Goal: Task Accomplishment & Management: Manage account settings

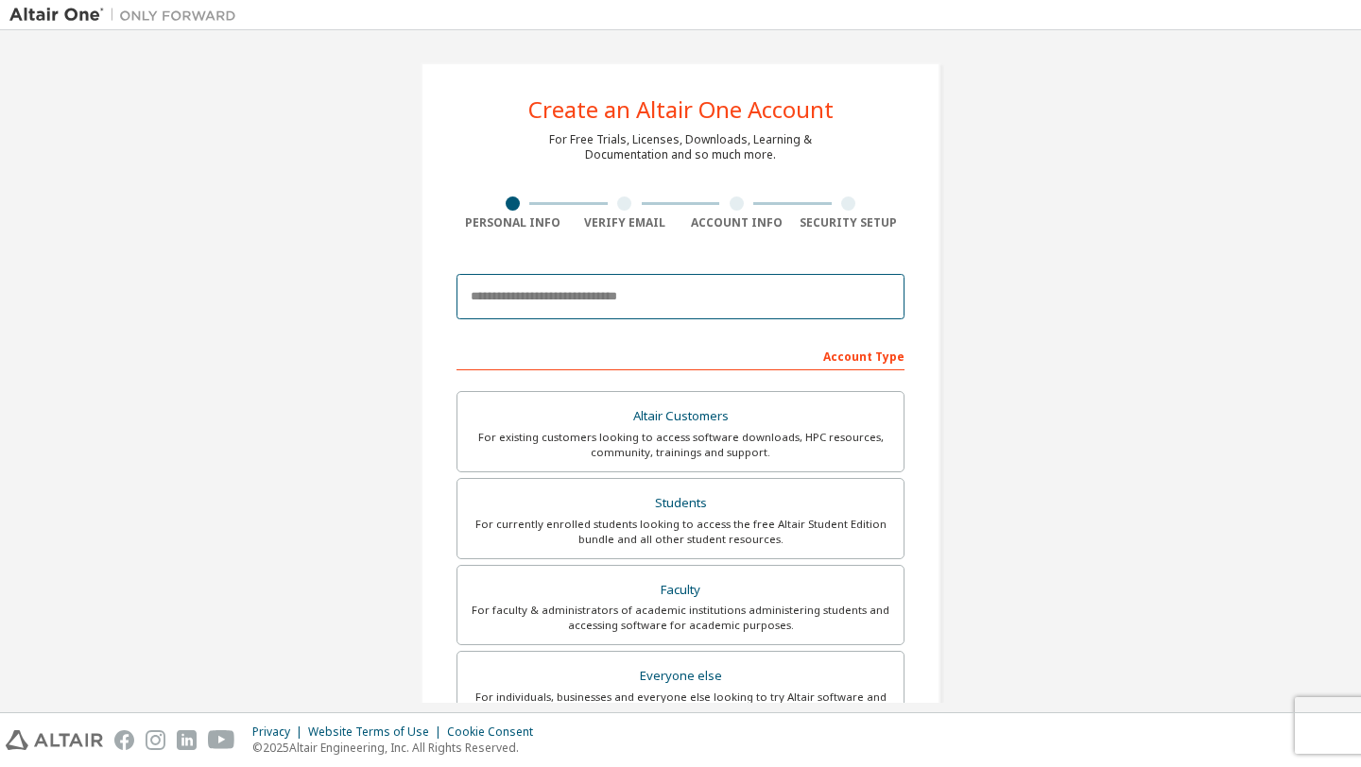
click at [556, 297] on input "email" at bounding box center [680, 296] width 448 height 45
type input "**********"
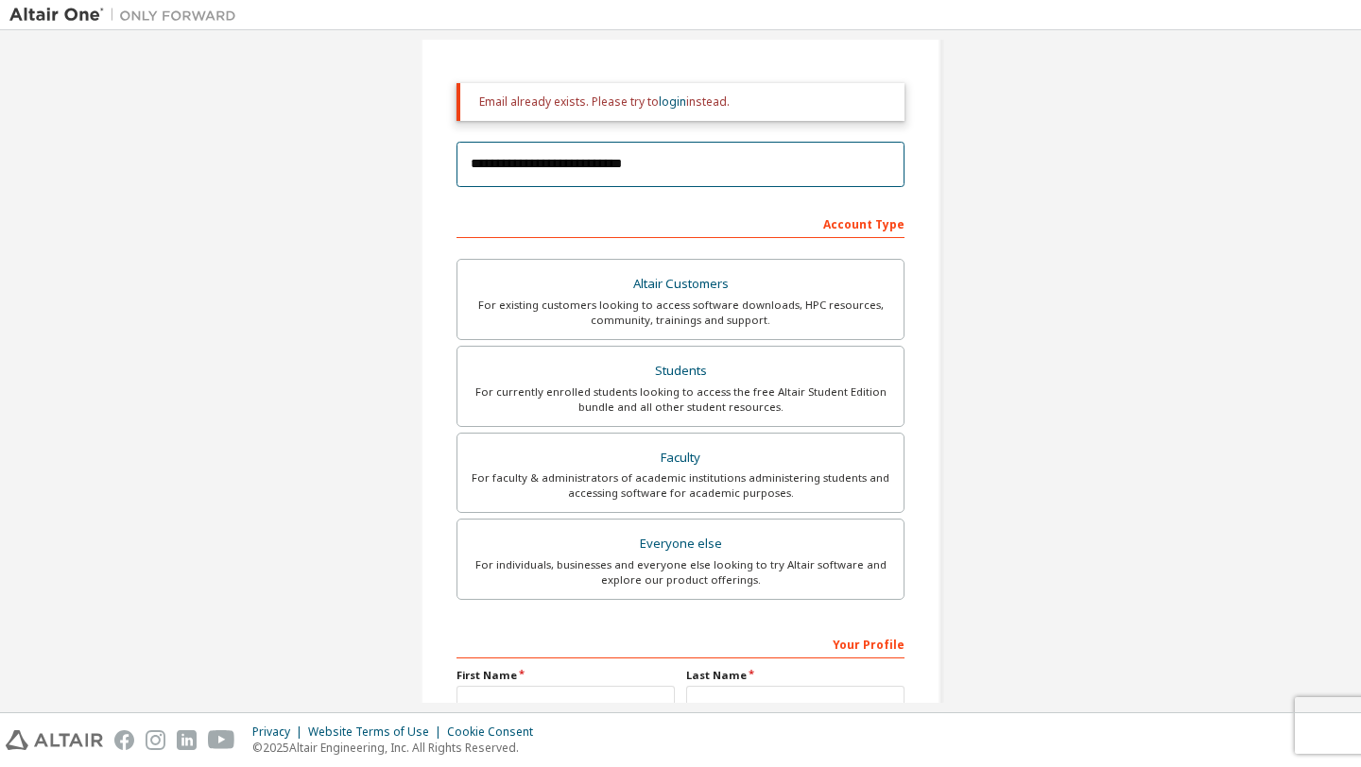
scroll to position [196, 0]
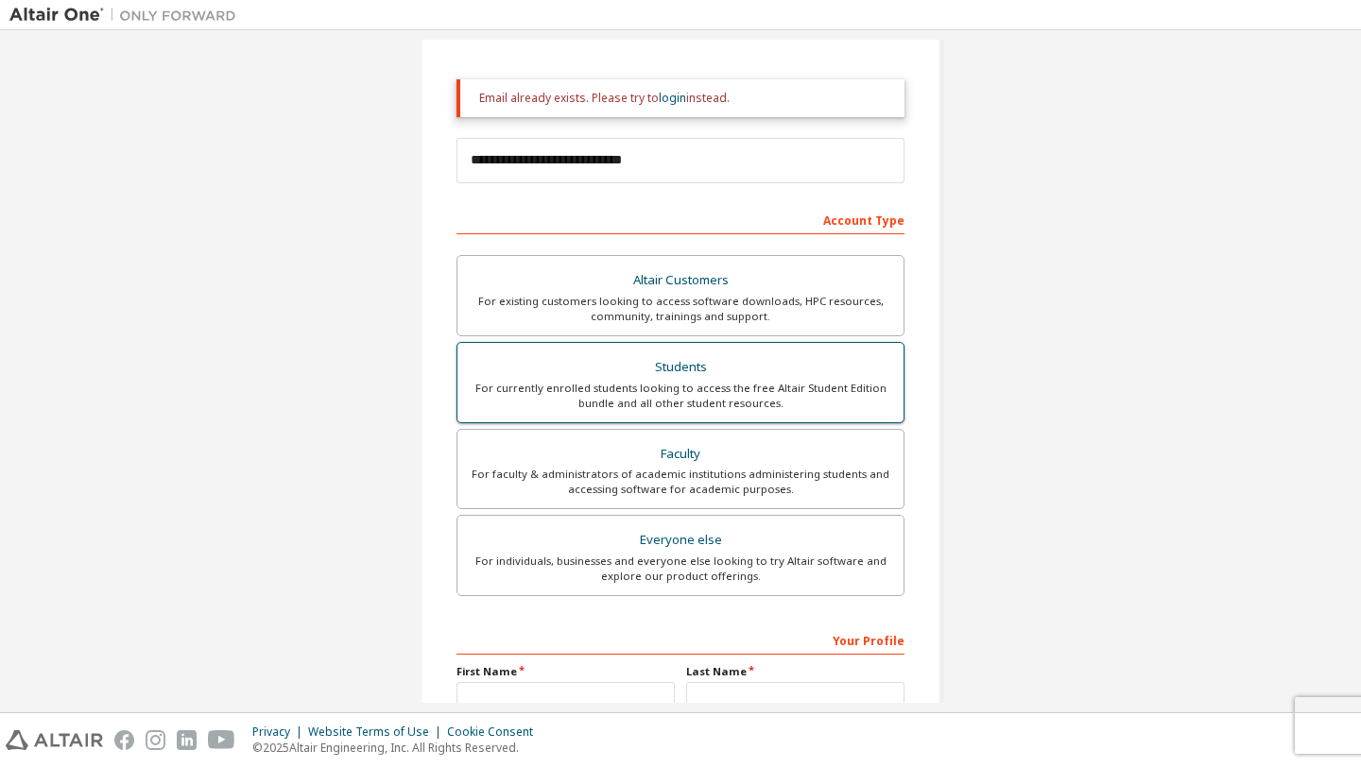
click at [637, 388] on div "For currently enrolled students looking to access the free Altair Student Editi…" at bounding box center [680, 396] width 423 height 30
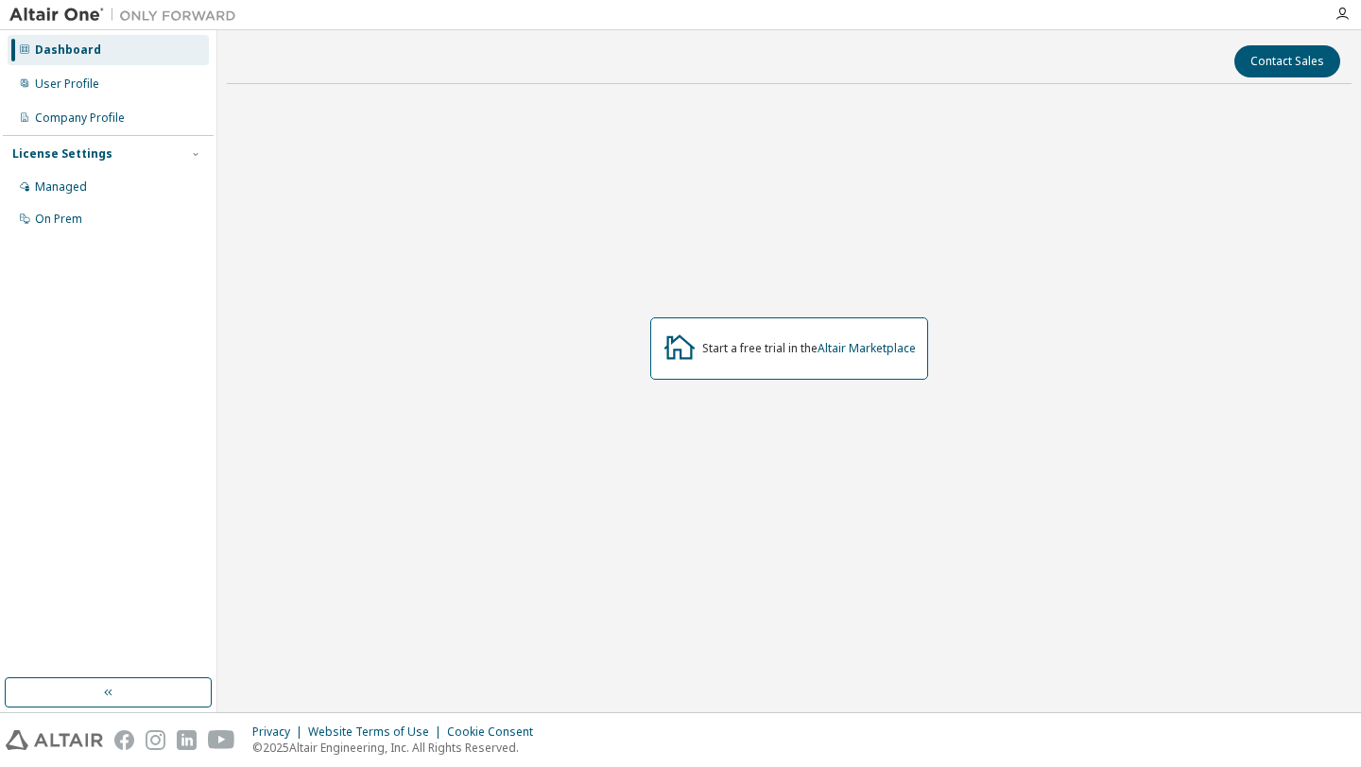
click at [126, 150] on div "License Settings" at bounding box center [108, 154] width 192 height 17
click at [72, 197] on div "Managed" at bounding box center [108, 187] width 201 height 30
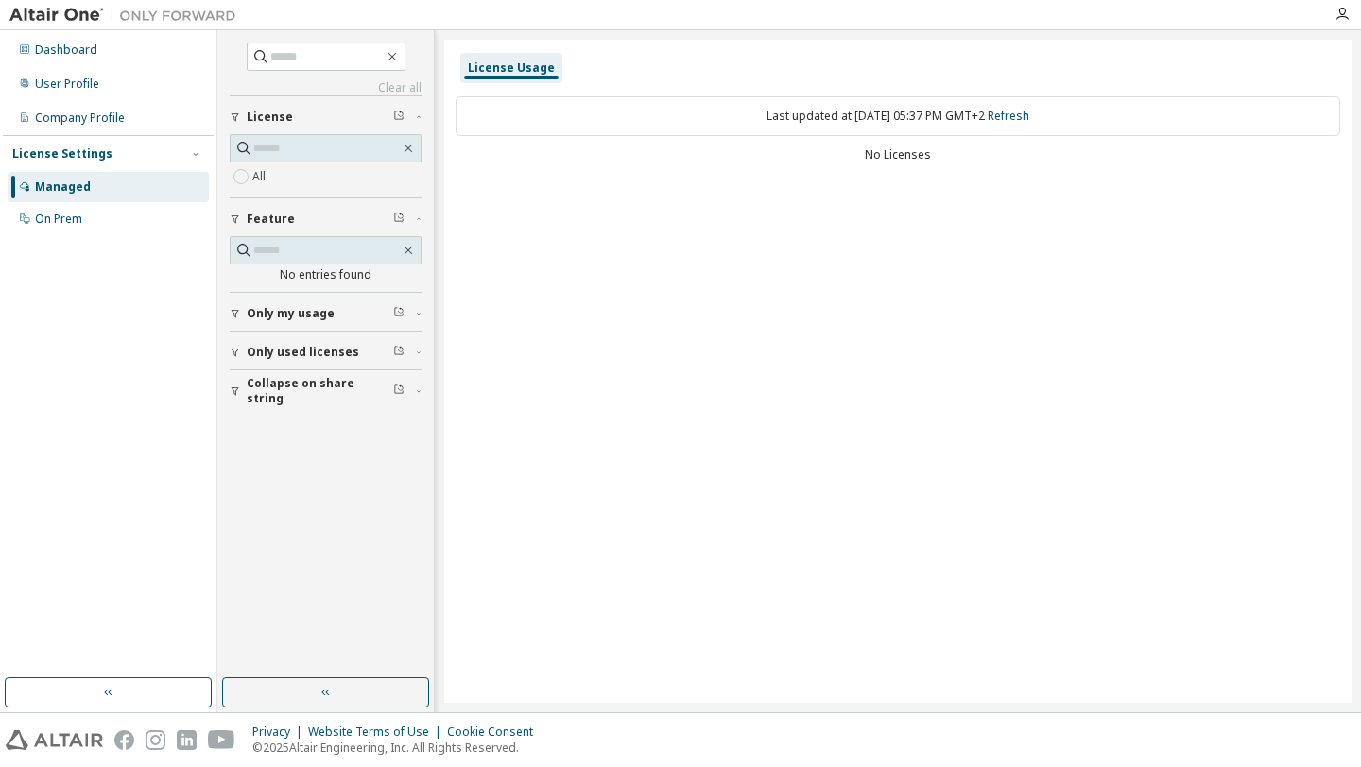
click at [604, 118] on div "Last updated at: Thu 2025-10-02 05:37 PM GMT+2 Refresh" at bounding box center [897, 116] width 884 height 40
click at [643, 181] on div "License Usage Last updated at: Thu 2025-10-02 05:37 PM GMT+2 Refresh No Licenses" at bounding box center [897, 371] width 907 height 663
click at [73, 213] on div "On Prem" at bounding box center [58, 219] width 47 height 15
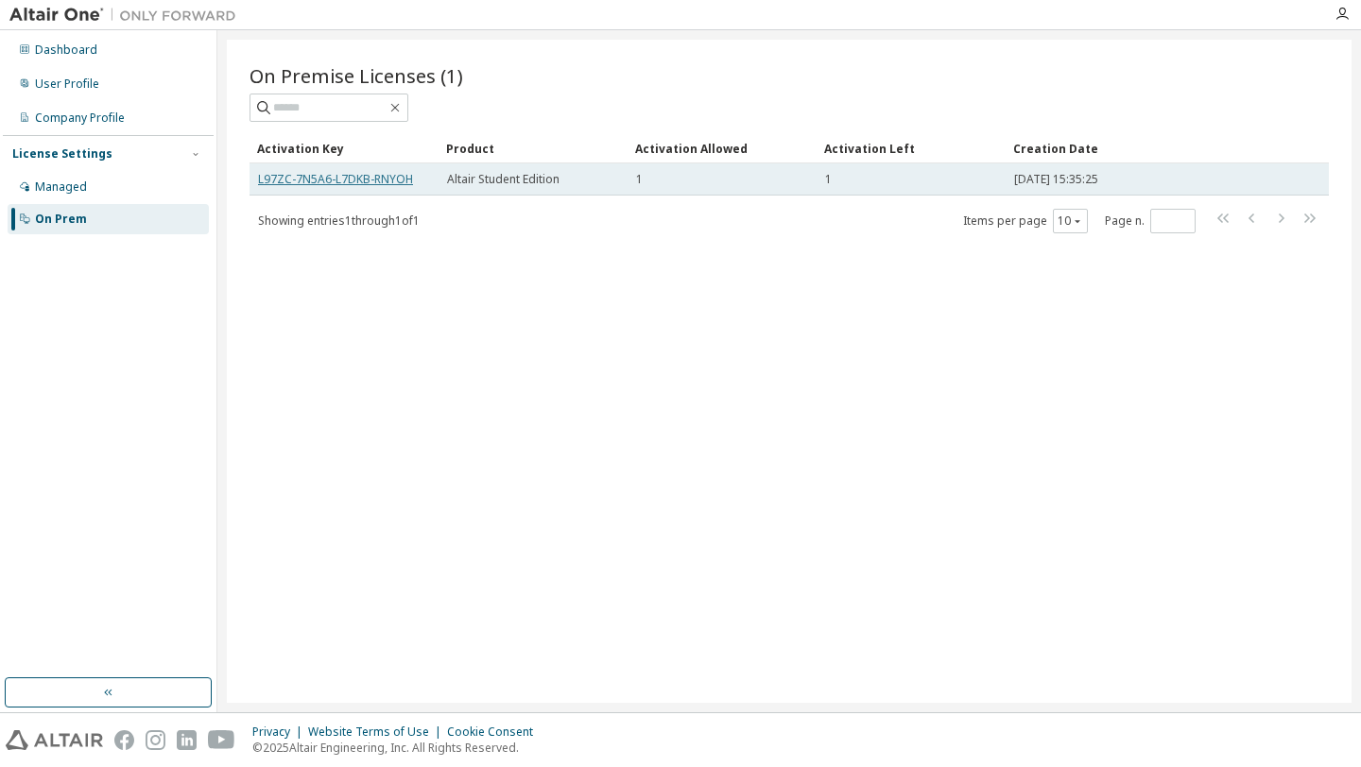
click at [375, 176] on link "L97ZC-7N5A6-L7DKB-RNYOH" at bounding box center [335, 179] width 155 height 16
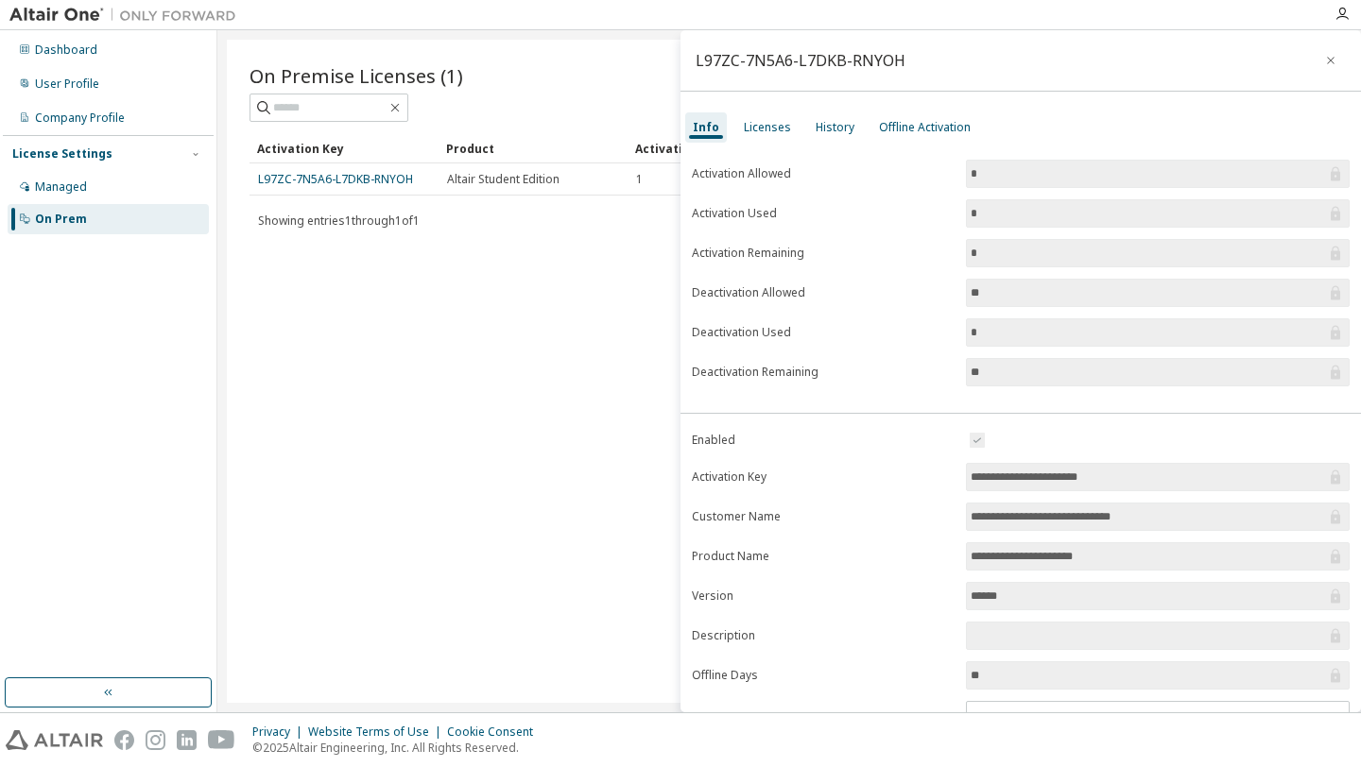
click at [576, 309] on div "On Premise Licenses (1) Clear Load Save Save As Field Operator Value Select fil…" at bounding box center [789, 371] width 1124 height 663
click at [1324, 59] on icon "button" at bounding box center [1330, 60] width 13 height 15
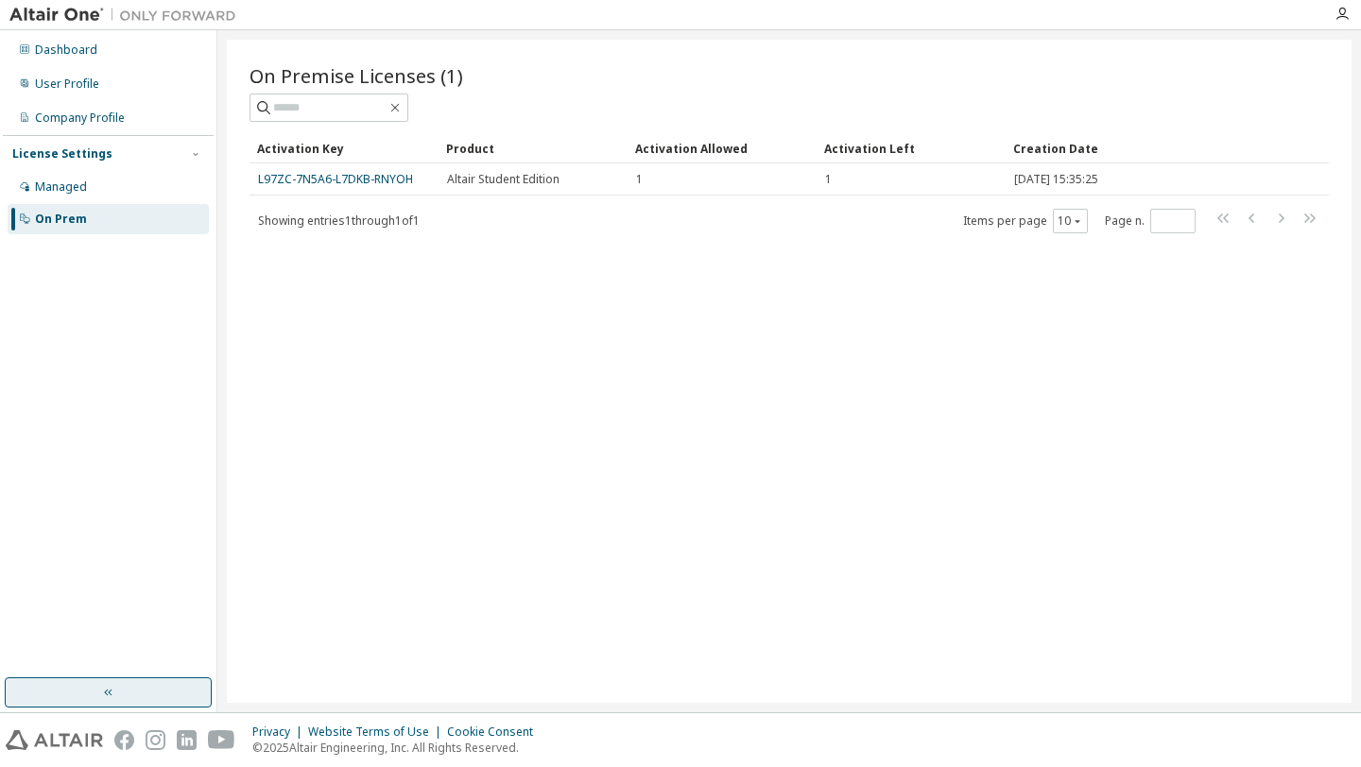
click at [88, 698] on button "button" at bounding box center [108, 693] width 207 height 30
